Goal: Transaction & Acquisition: Download file/media

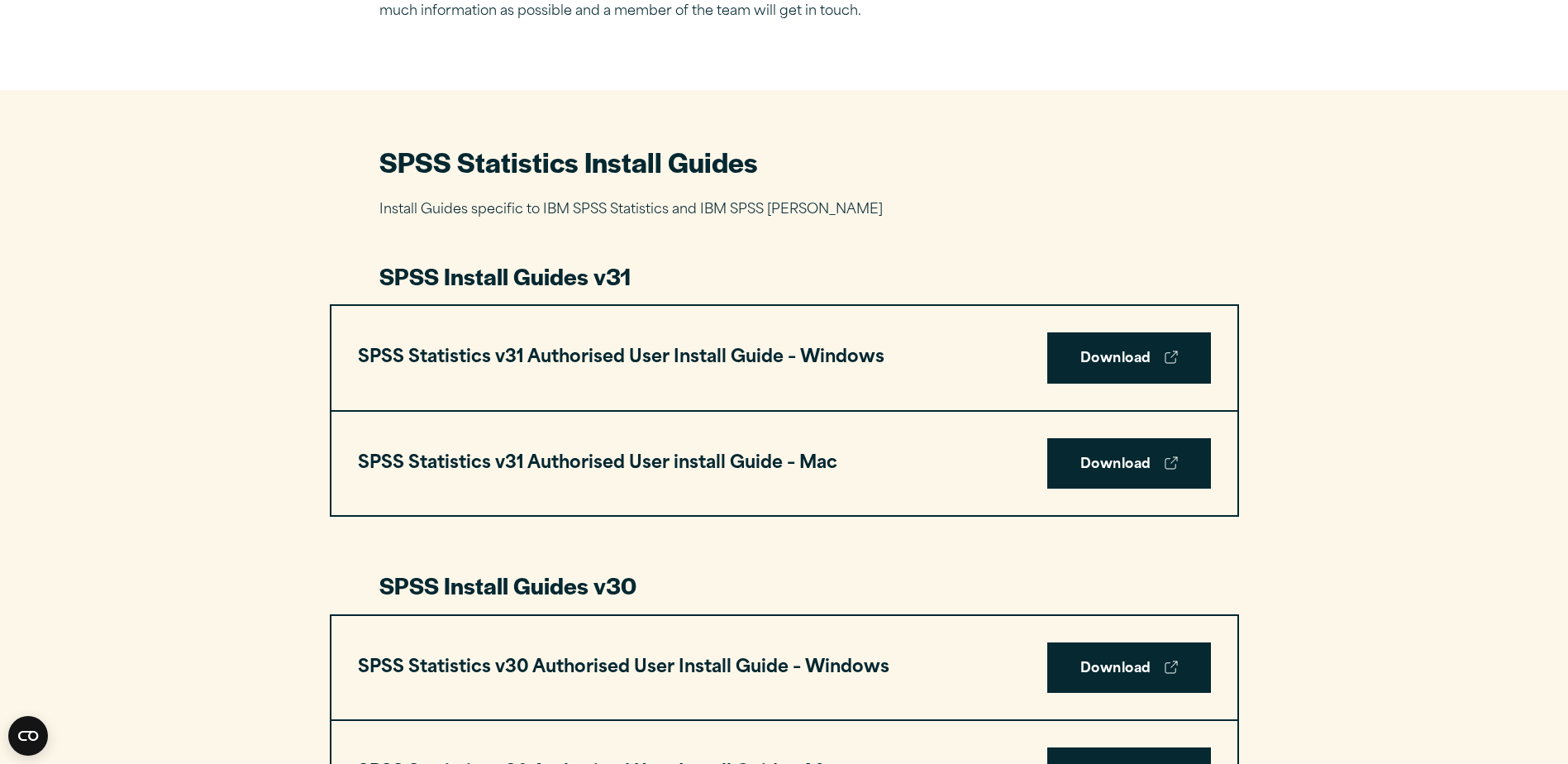
scroll to position [661, 0]
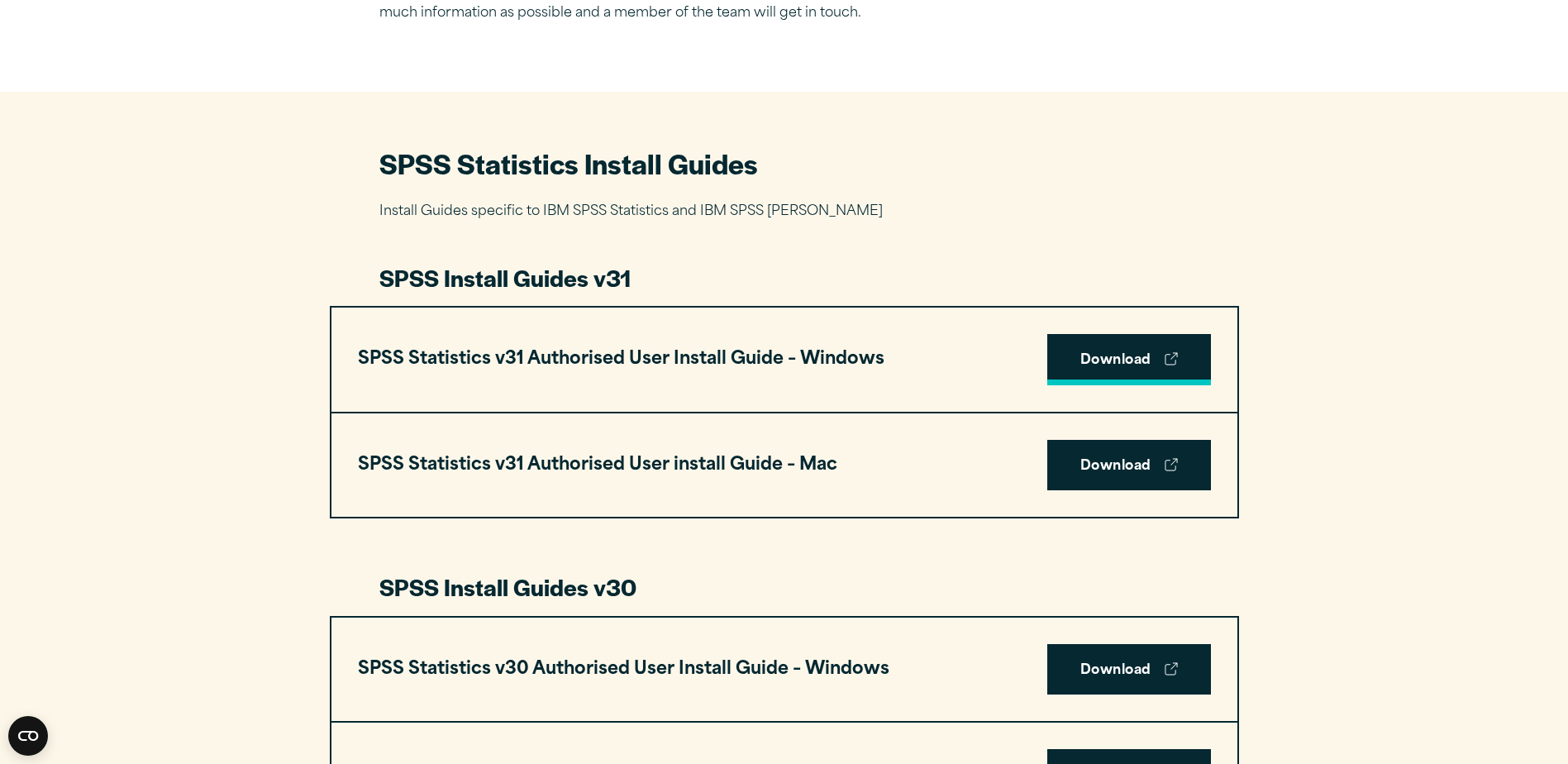
click at [1153, 354] on link "Download" at bounding box center [1129, 359] width 164 height 51
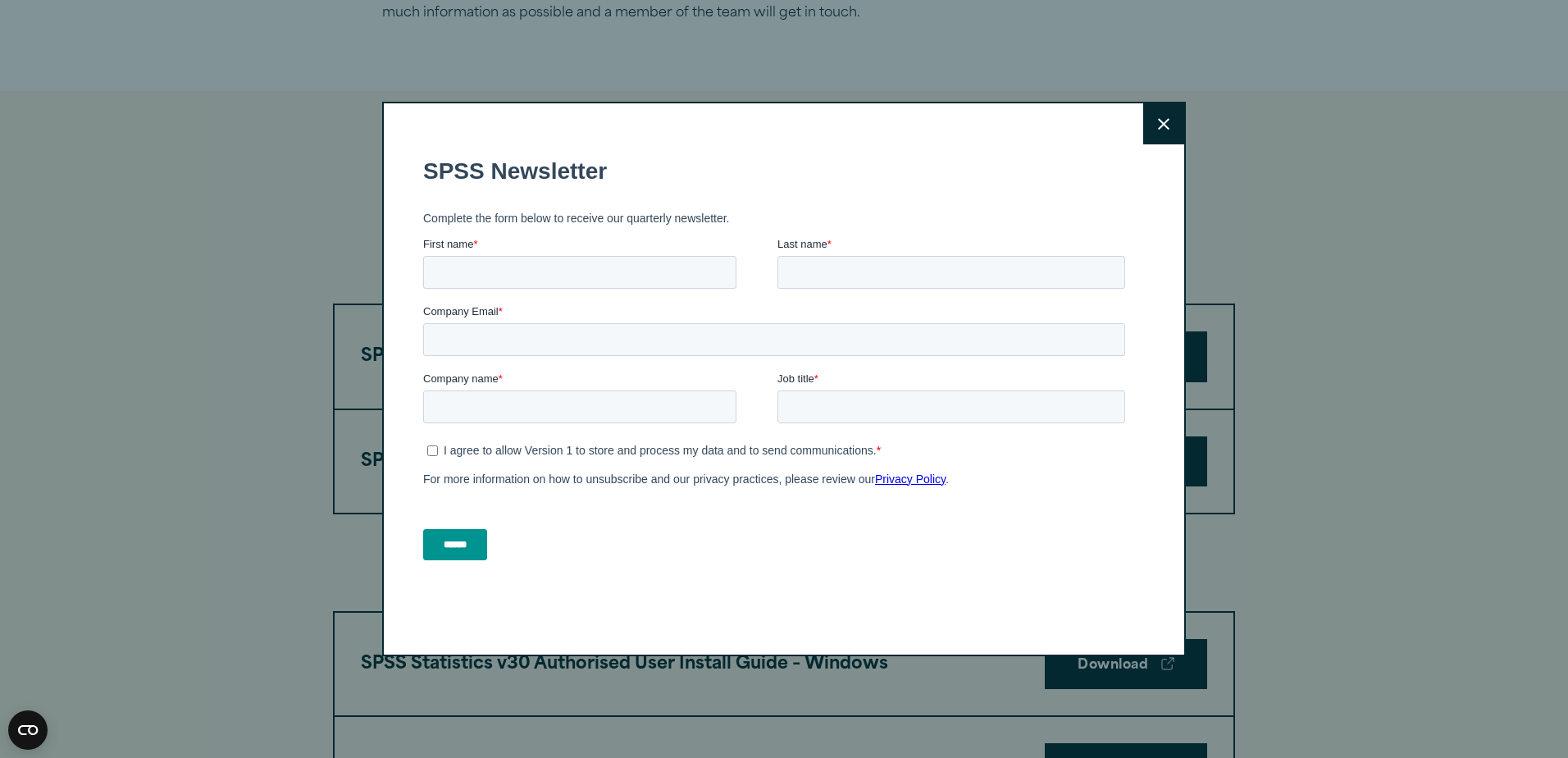
click at [1150, 128] on button "Close" at bounding box center [1163, 124] width 41 height 41
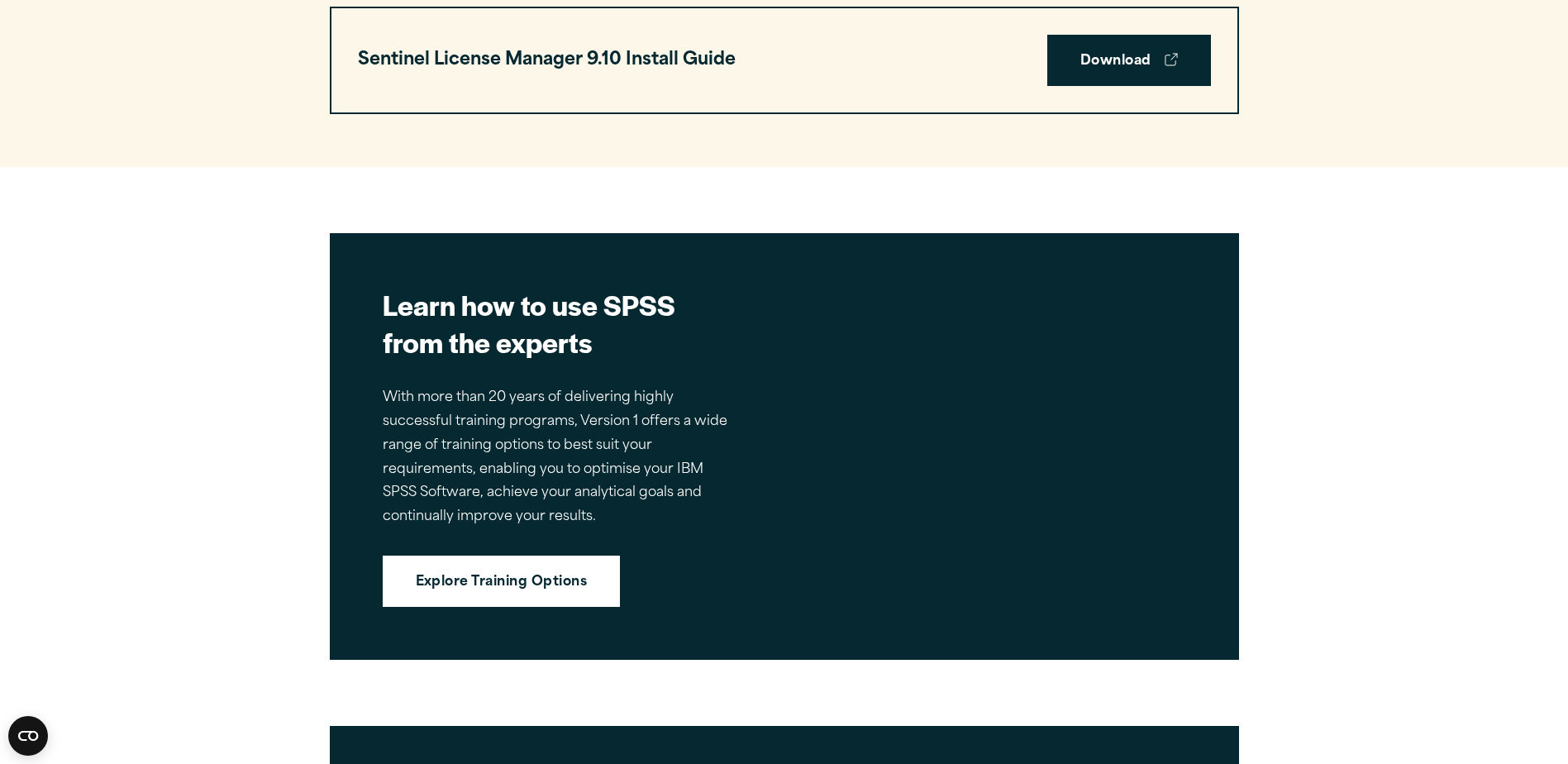
scroll to position [3638, 0]
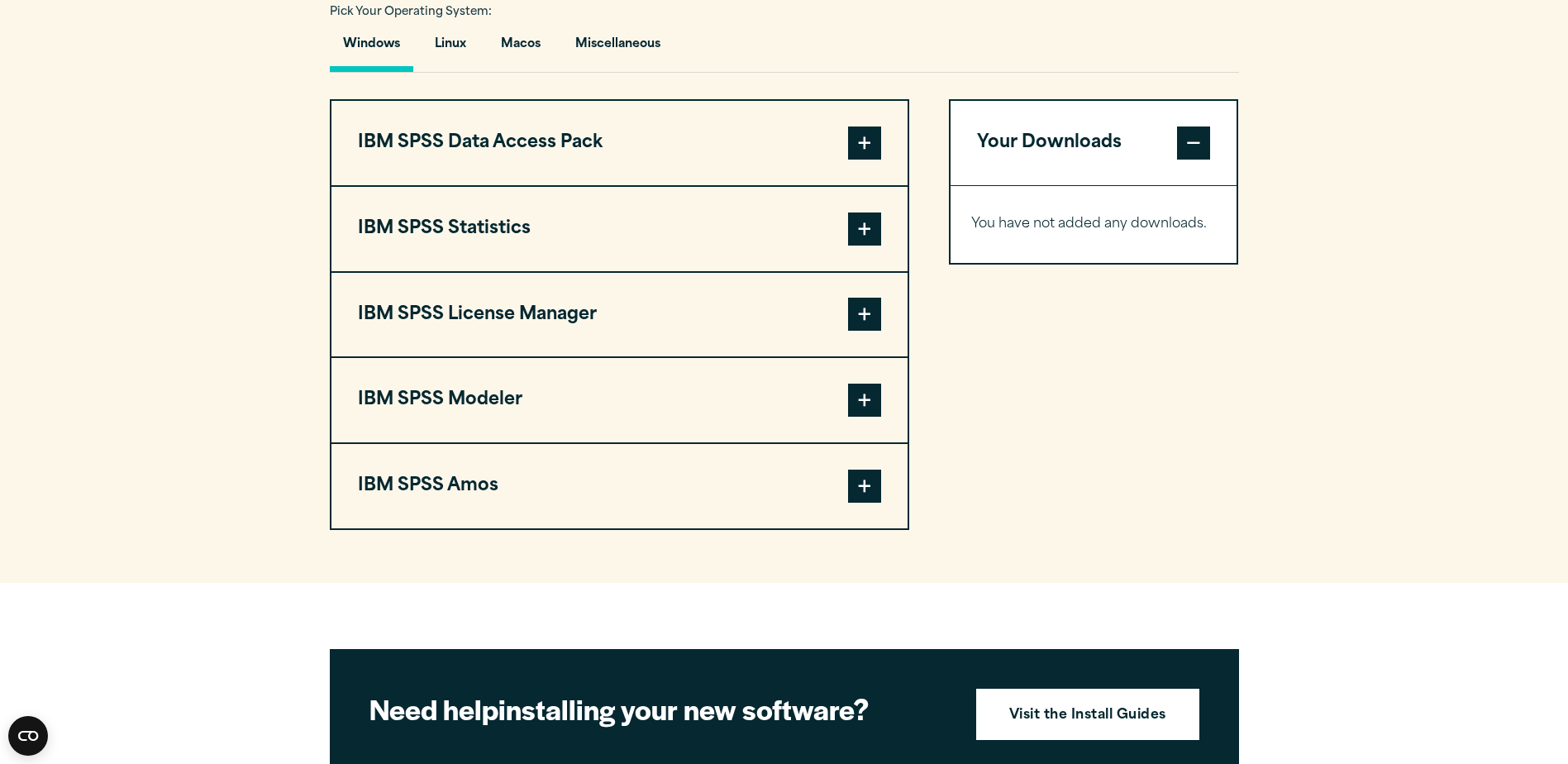
scroll to position [1158, 0]
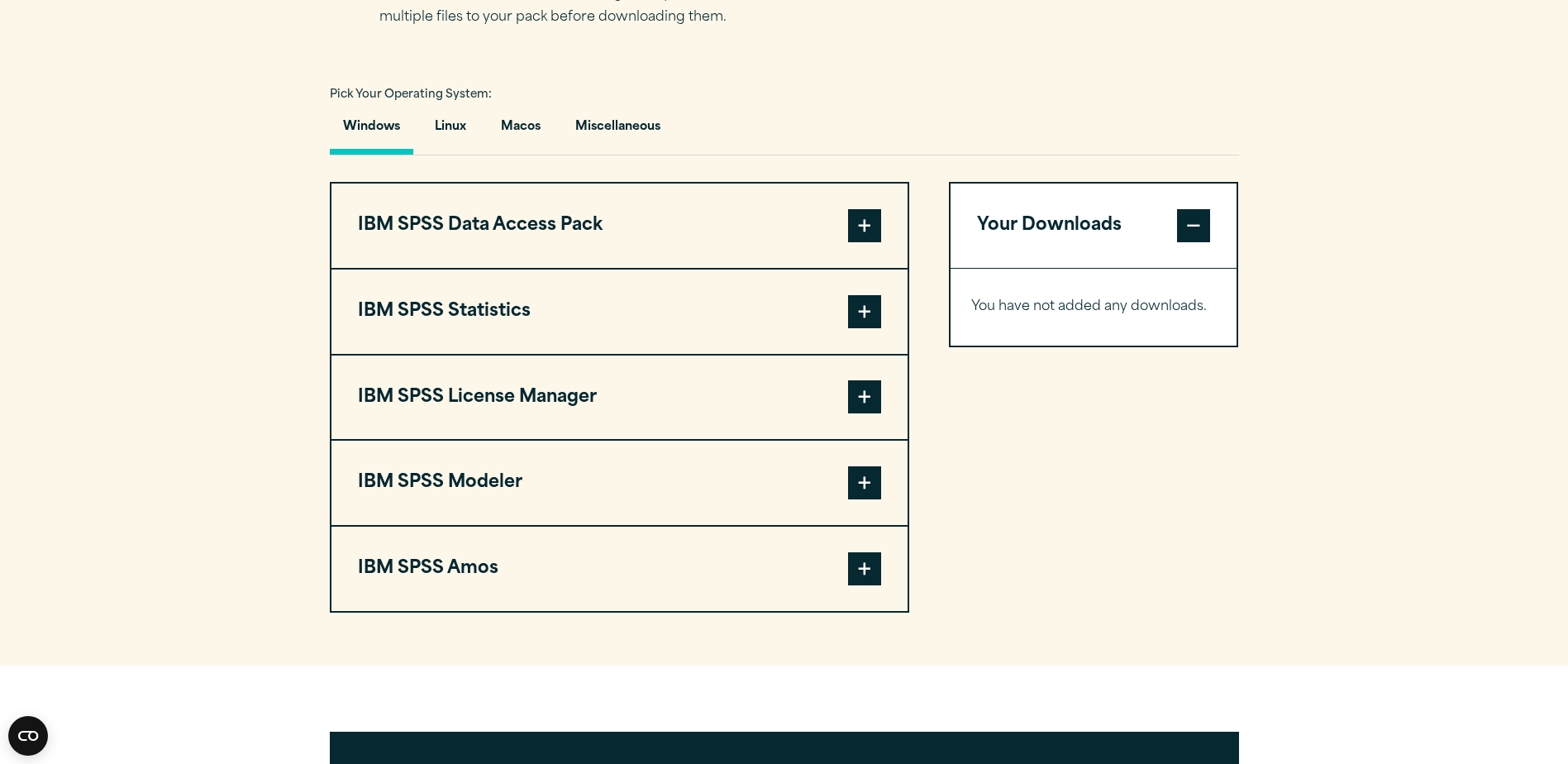
click at [880, 306] on span at bounding box center [865, 312] width 33 height 33
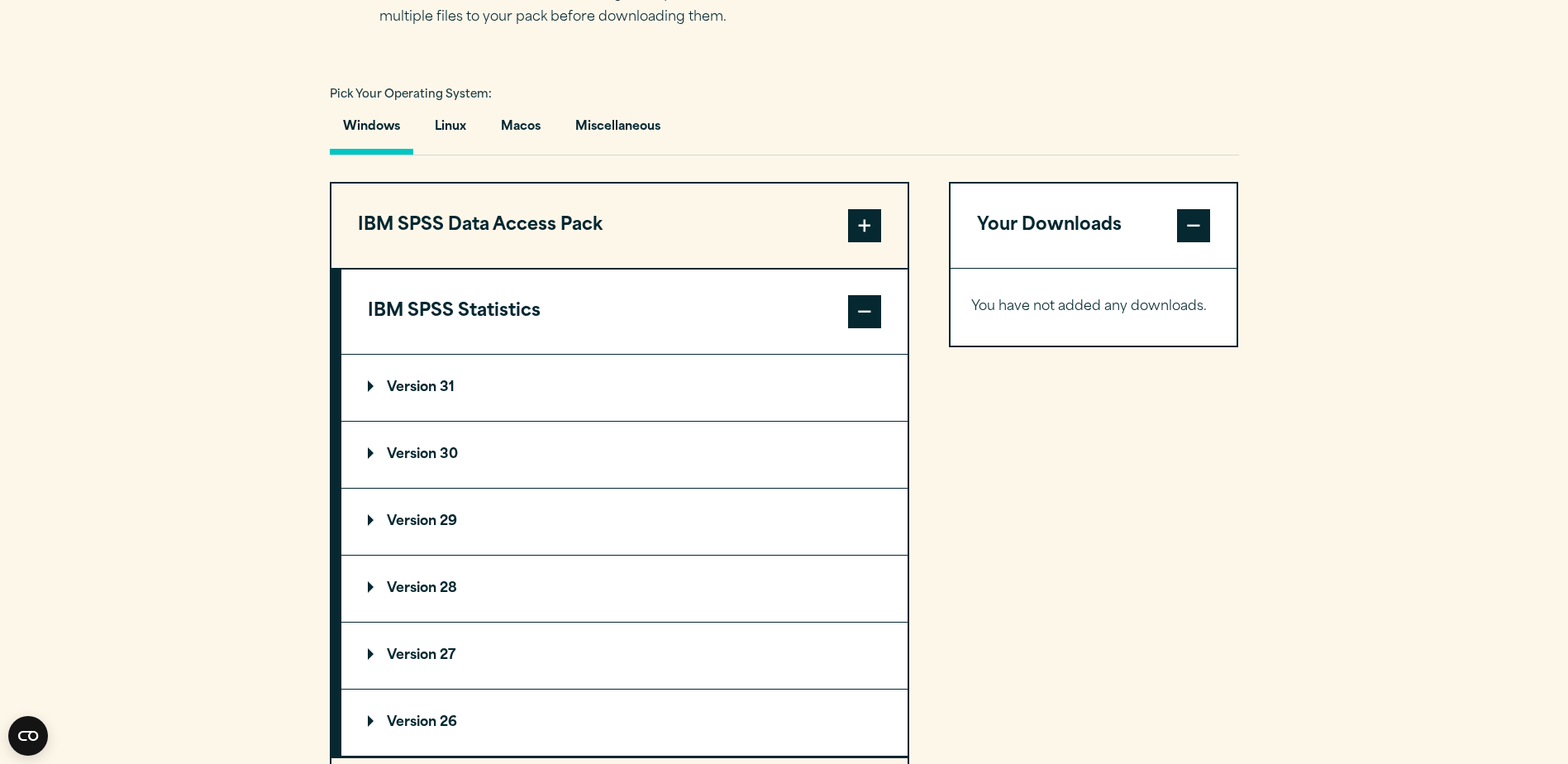
click at [403, 392] on p "Version 31" at bounding box center [411, 388] width 87 height 13
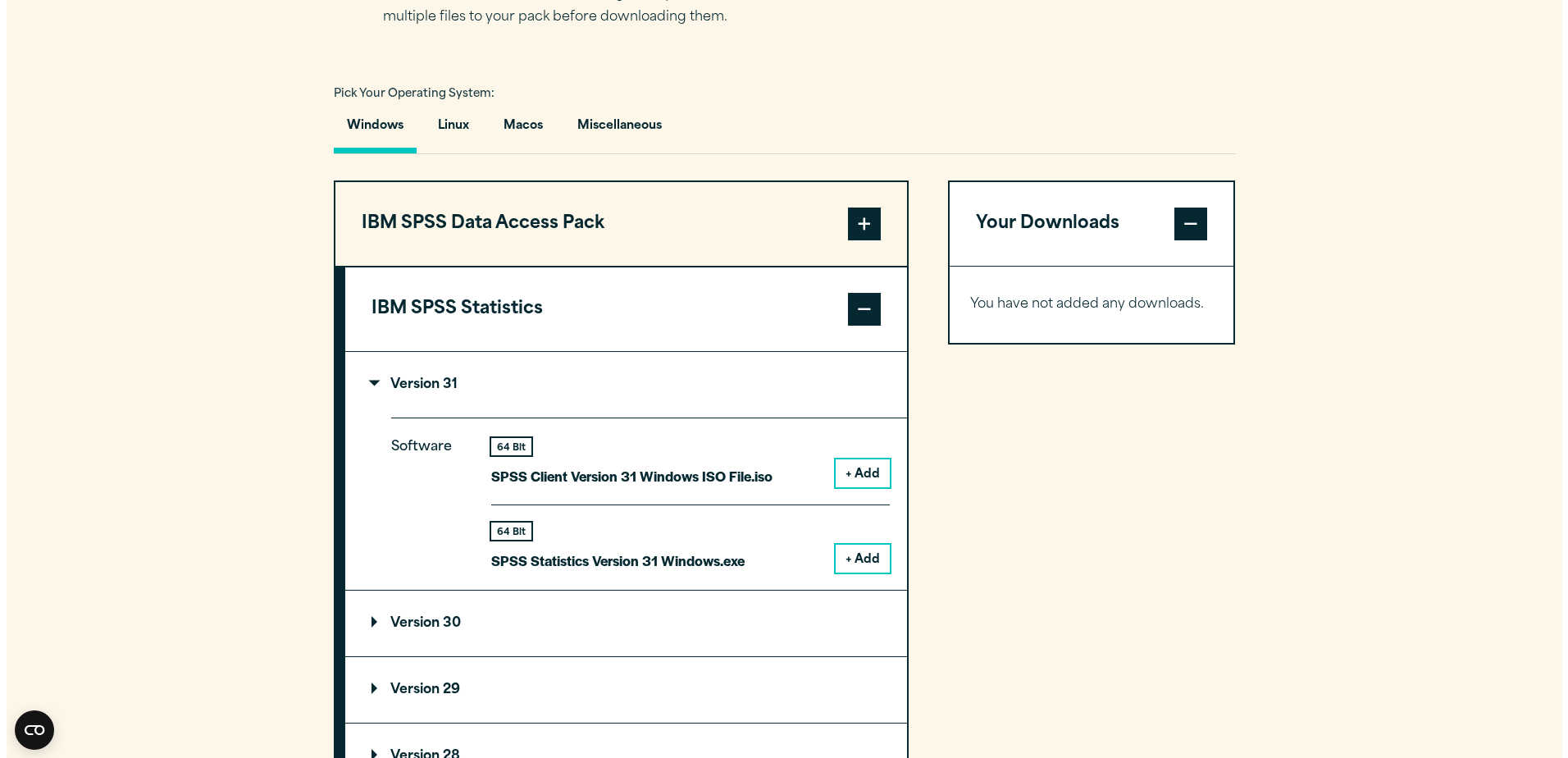
scroll to position [1231, 0]
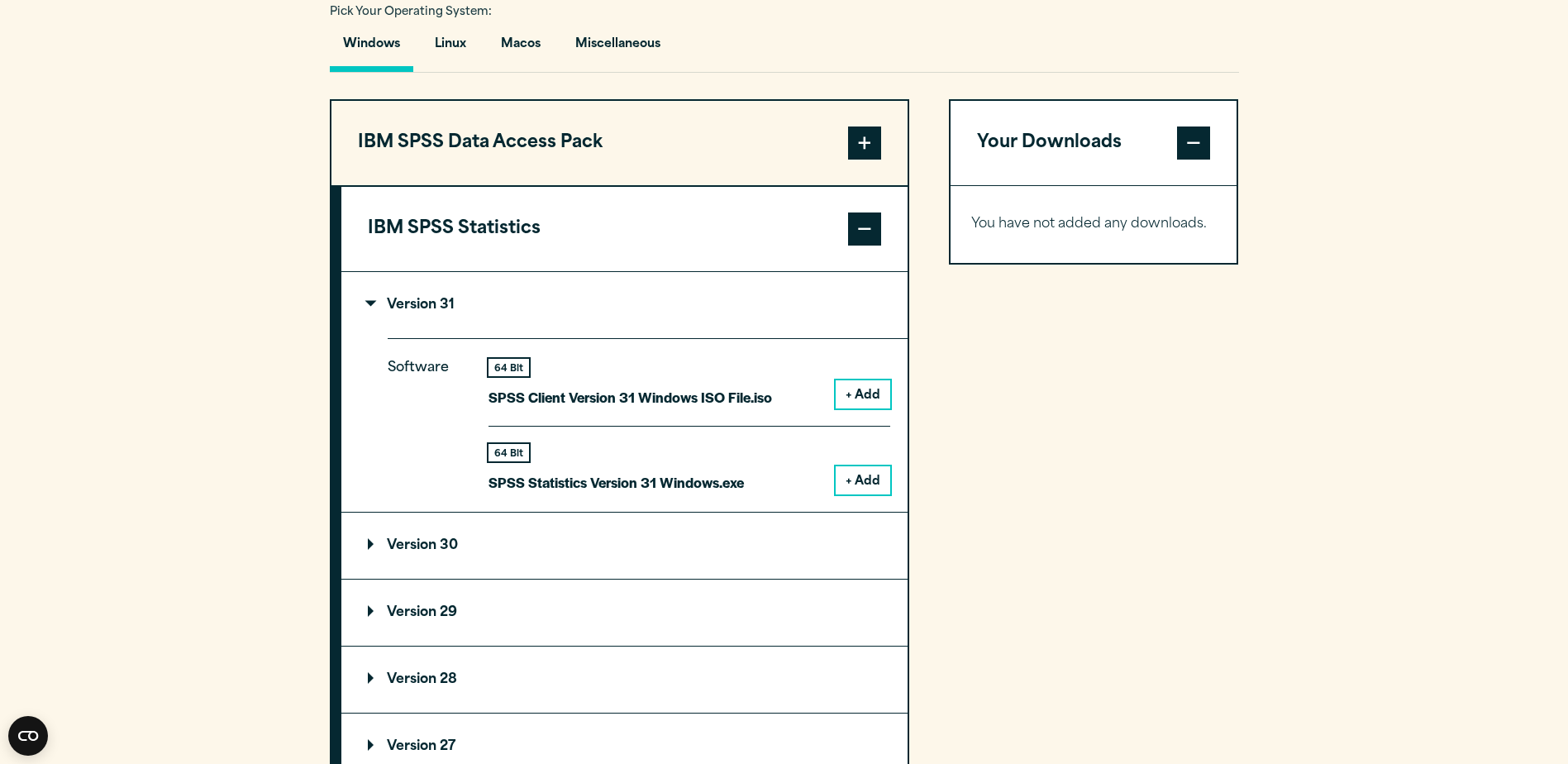
click at [634, 303] on summary "Version 31" at bounding box center [625, 304] width 567 height 66
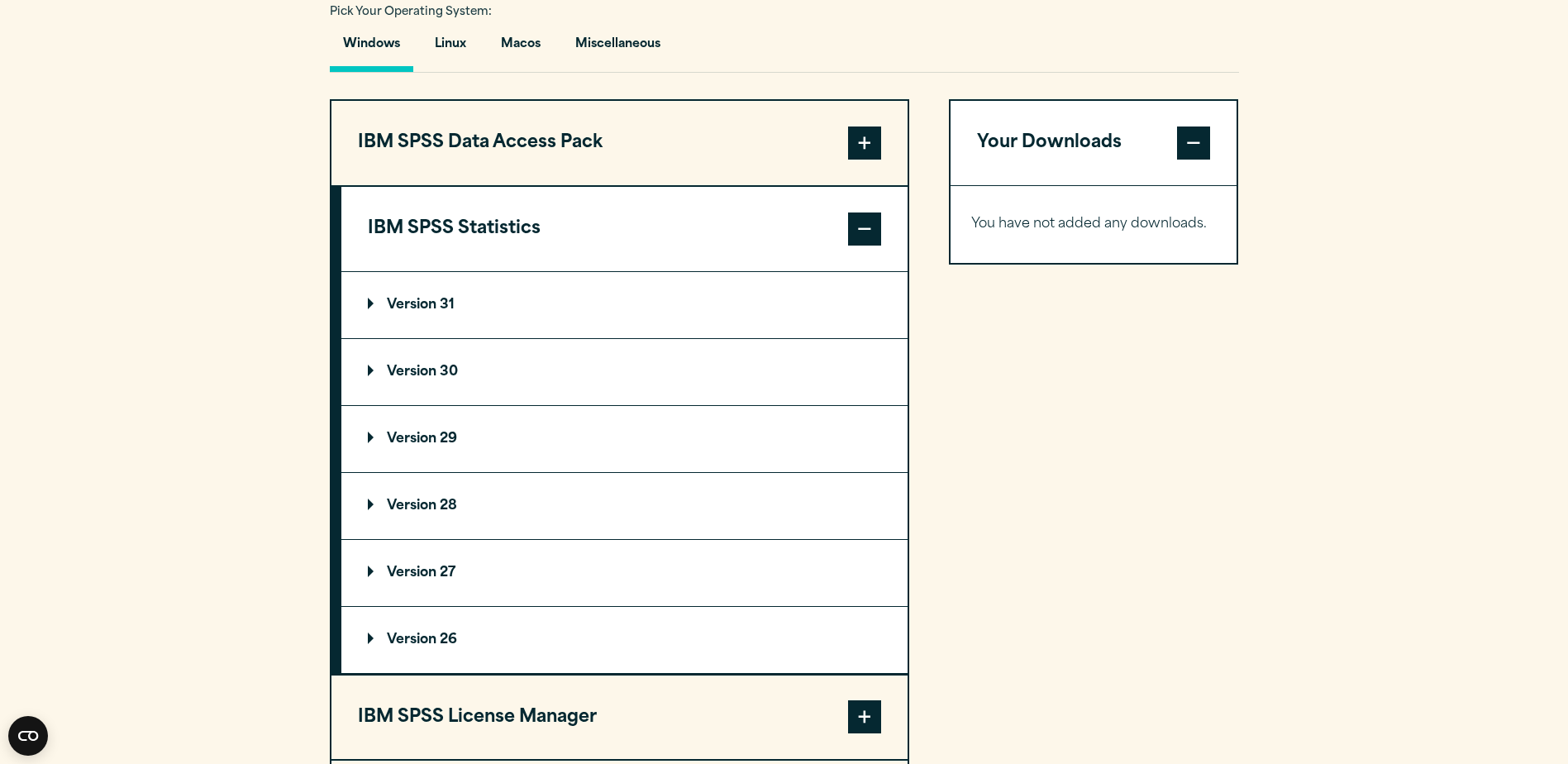
click at [615, 384] on summary "Version 30" at bounding box center [625, 372] width 567 height 66
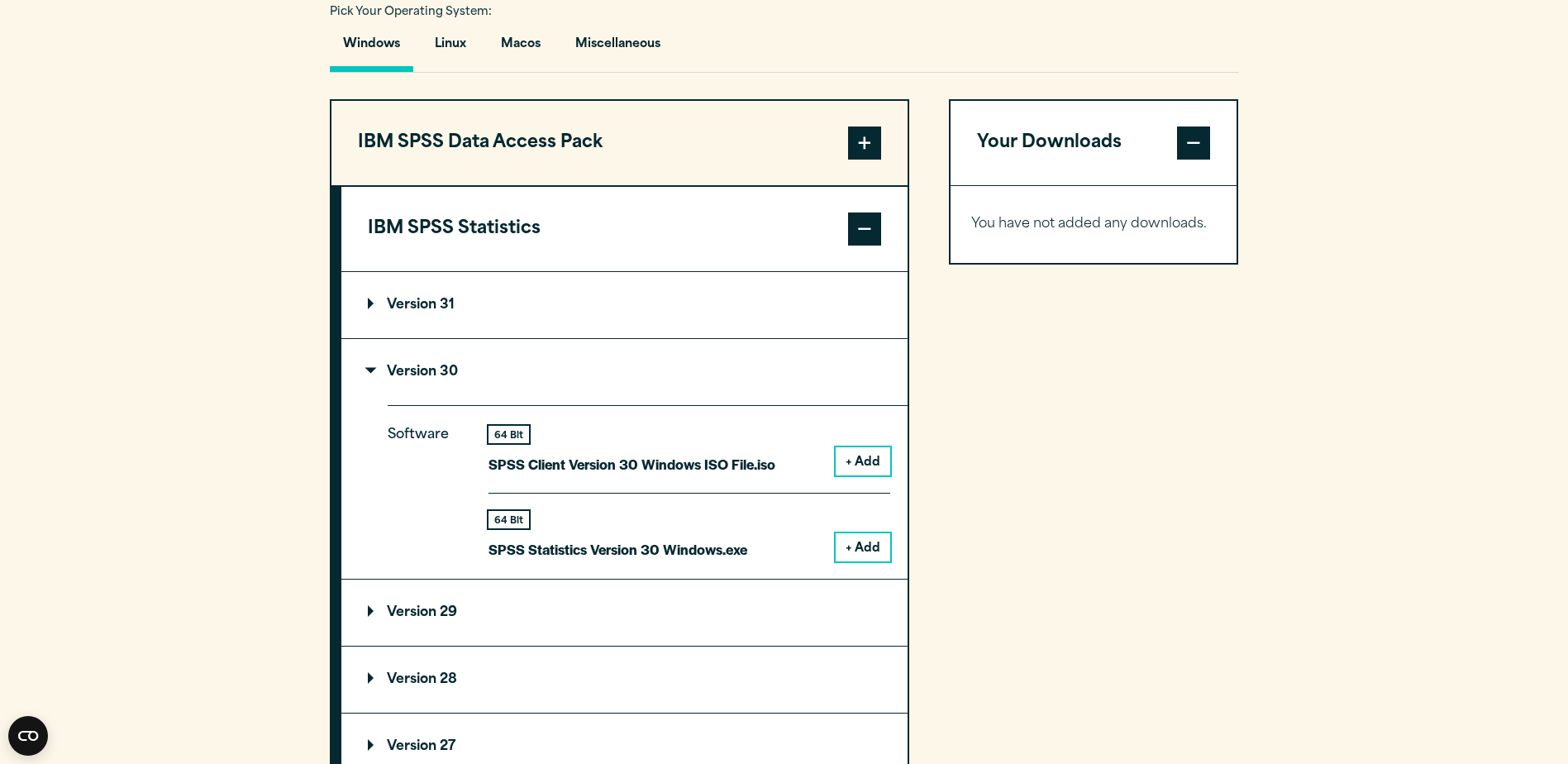
click at [853, 558] on button "+ Add" at bounding box center [863, 548] width 54 height 28
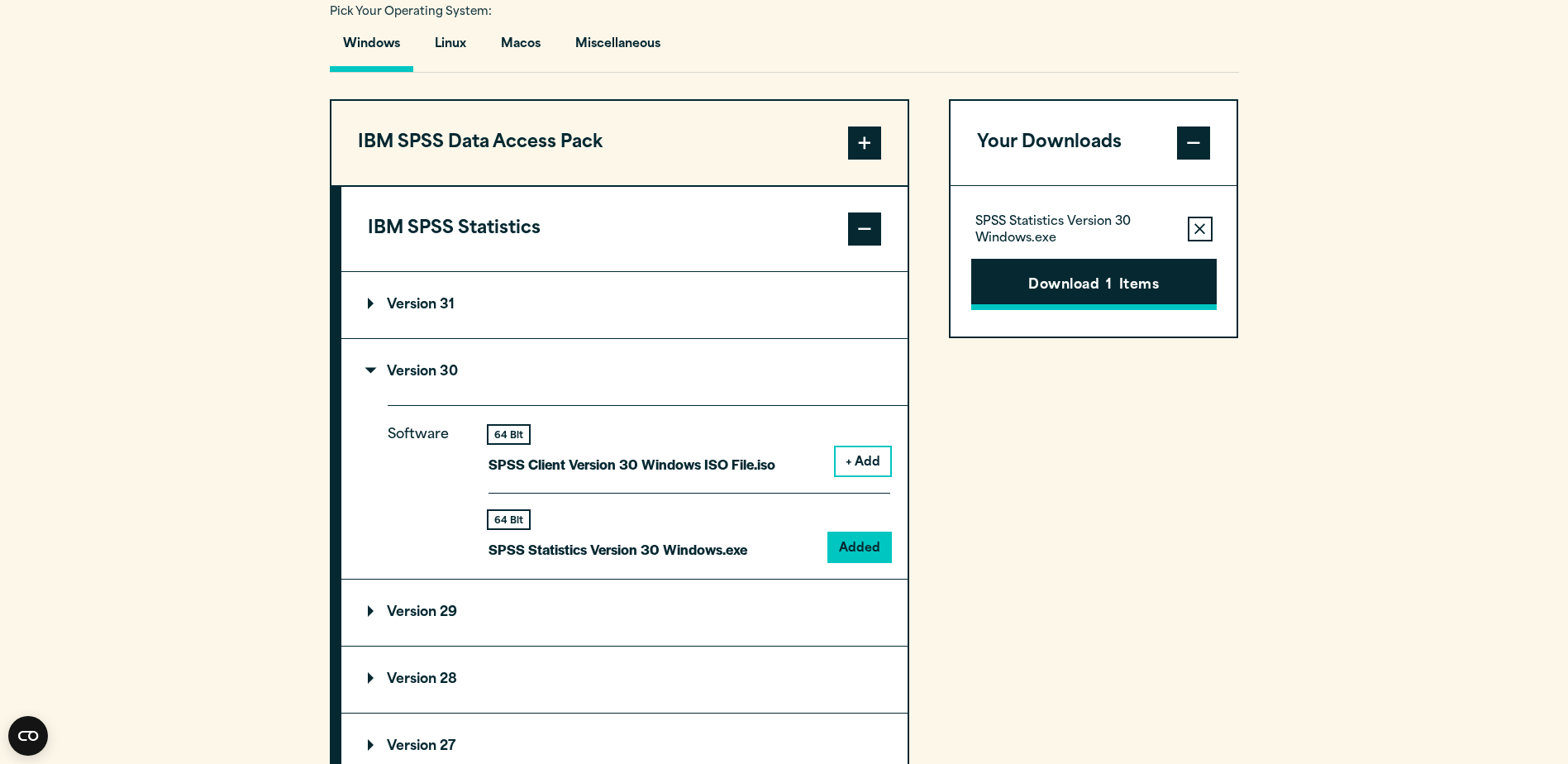
click at [1138, 289] on button "Download 1 Items" at bounding box center [1094, 284] width 246 height 51
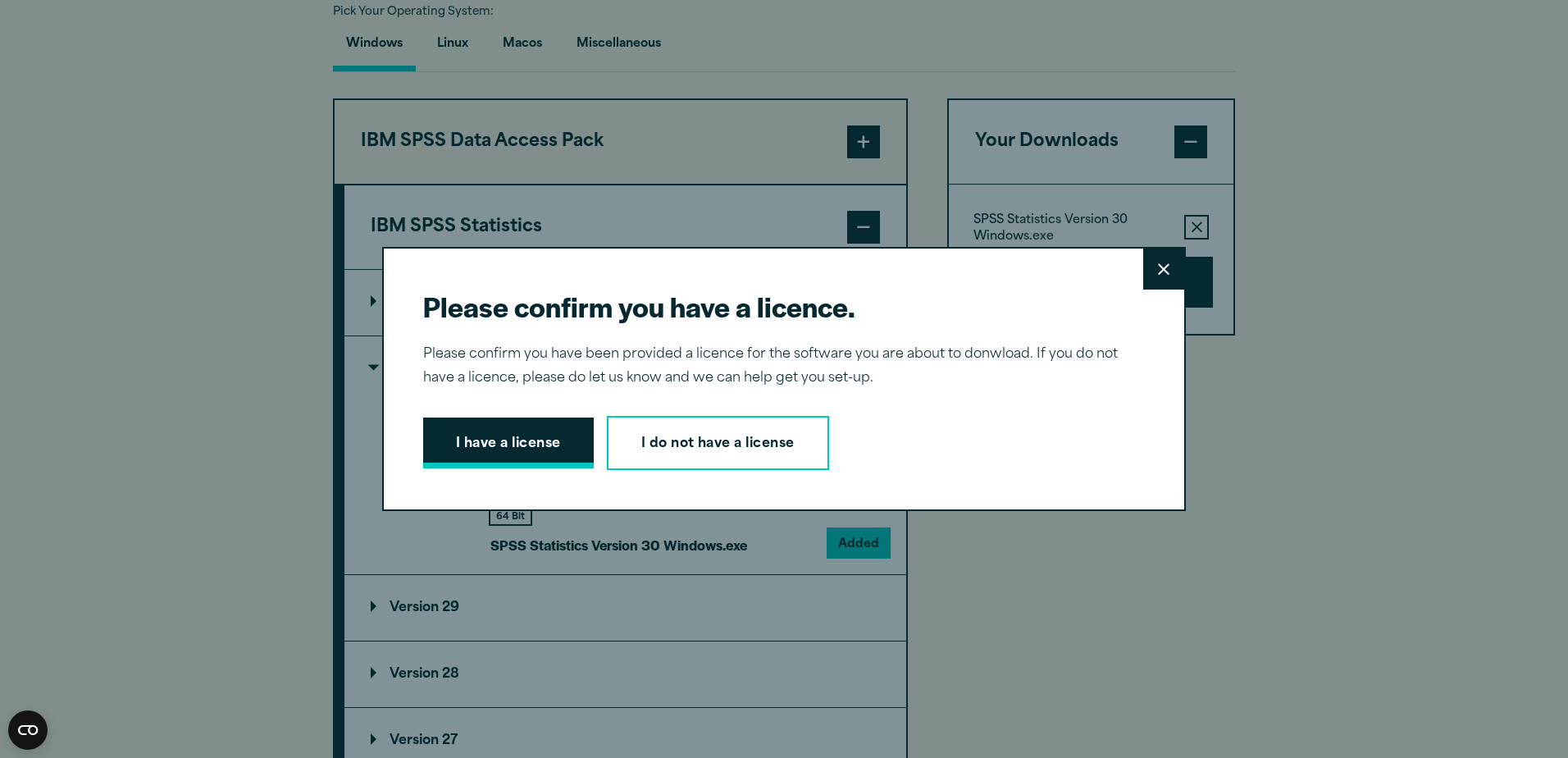
click at [562, 449] on button "I have a license" at bounding box center [508, 442] width 171 height 51
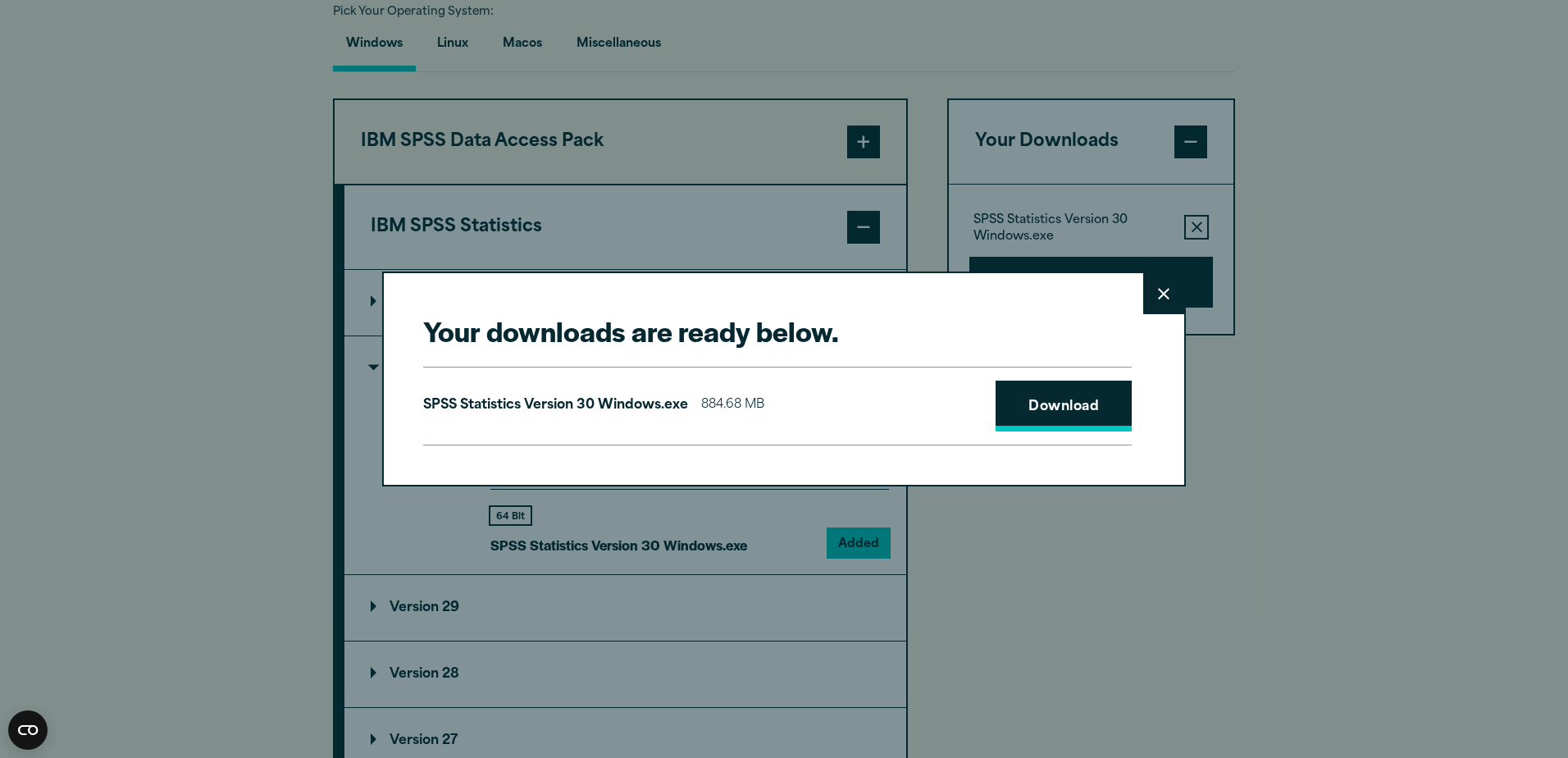
click at [1042, 408] on link "Download" at bounding box center [1064, 406] width 136 height 51
